Goal: Check status: Check status

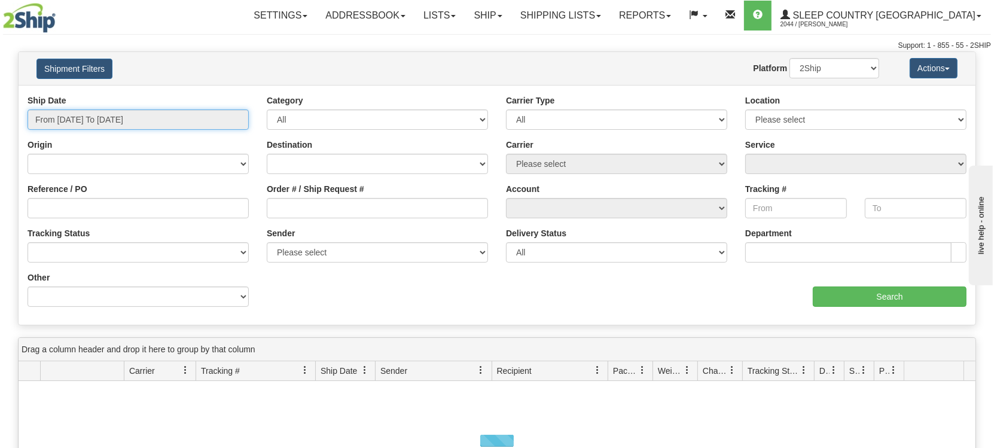
click at [114, 115] on input "From [DATE] To [DATE]" at bounding box center [138, 119] width 221 height 20
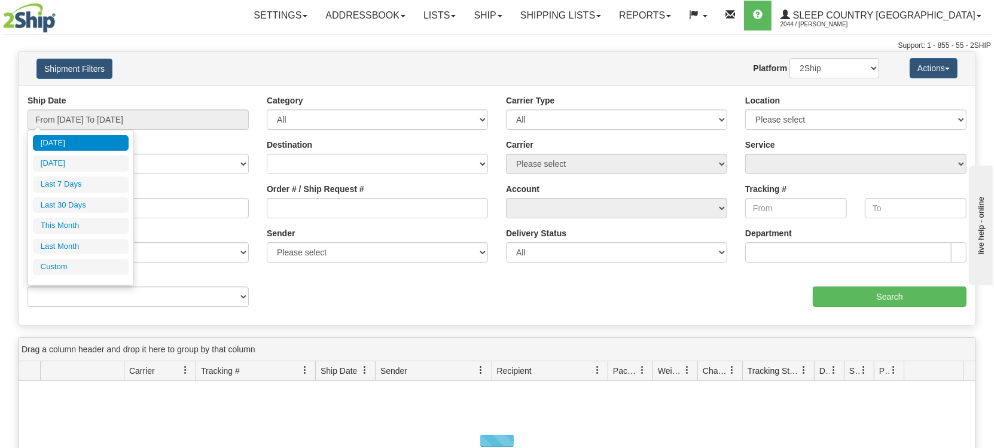
drag, startPoint x: 78, startPoint y: 204, endPoint x: 115, endPoint y: 210, distance: 37.6
click at [80, 206] on li "Last 30 Days" at bounding box center [81, 205] width 96 height 16
type input "From [DATE] To [DATE]"
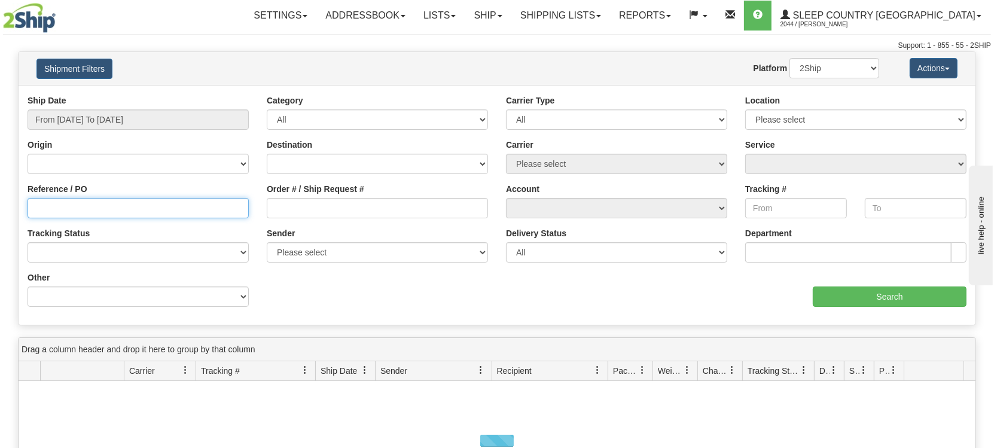
click at [144, 207] on input "Reference / PO" at bounding box center [138, 208] width 221 height 20
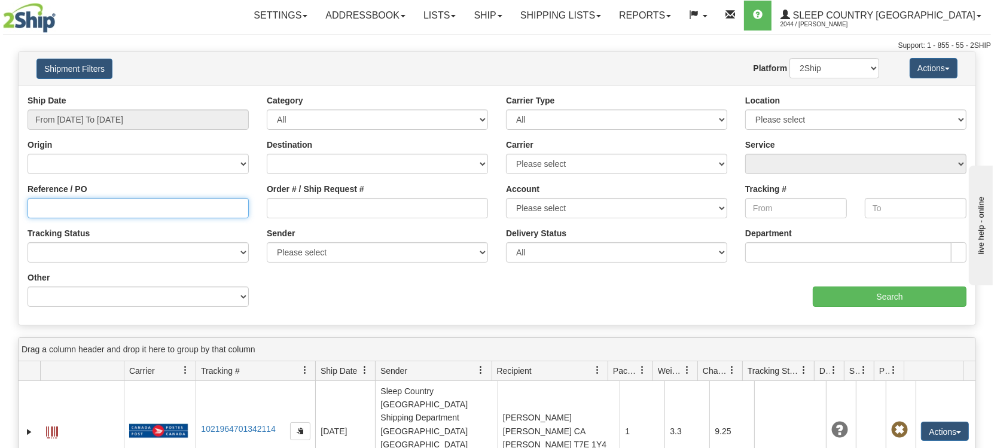
paste input "1057096"
type input "1057096"
click at [849, 299] on input "Search" at bounding box center [890, 297] width 154 height 20
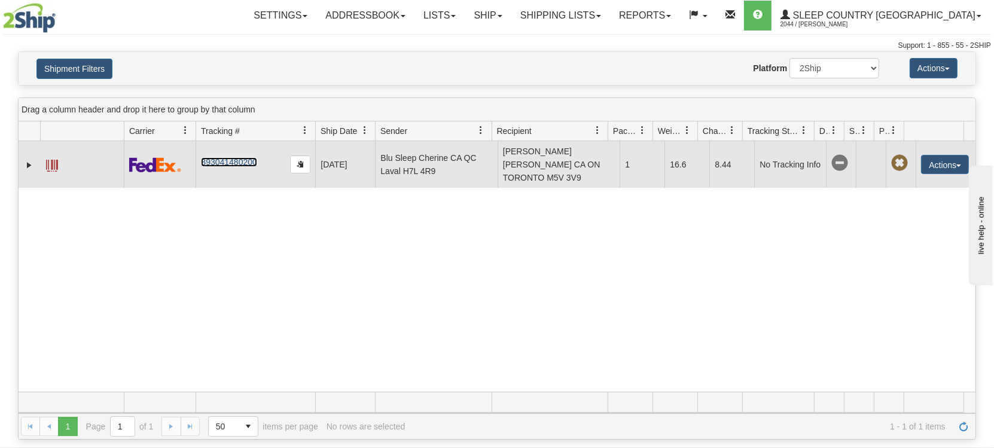
click at [229, 162] on link "393041480200" at bounding box center [229, 162] width 56 height 10
